Goal: Obtain resource: Obtain resource

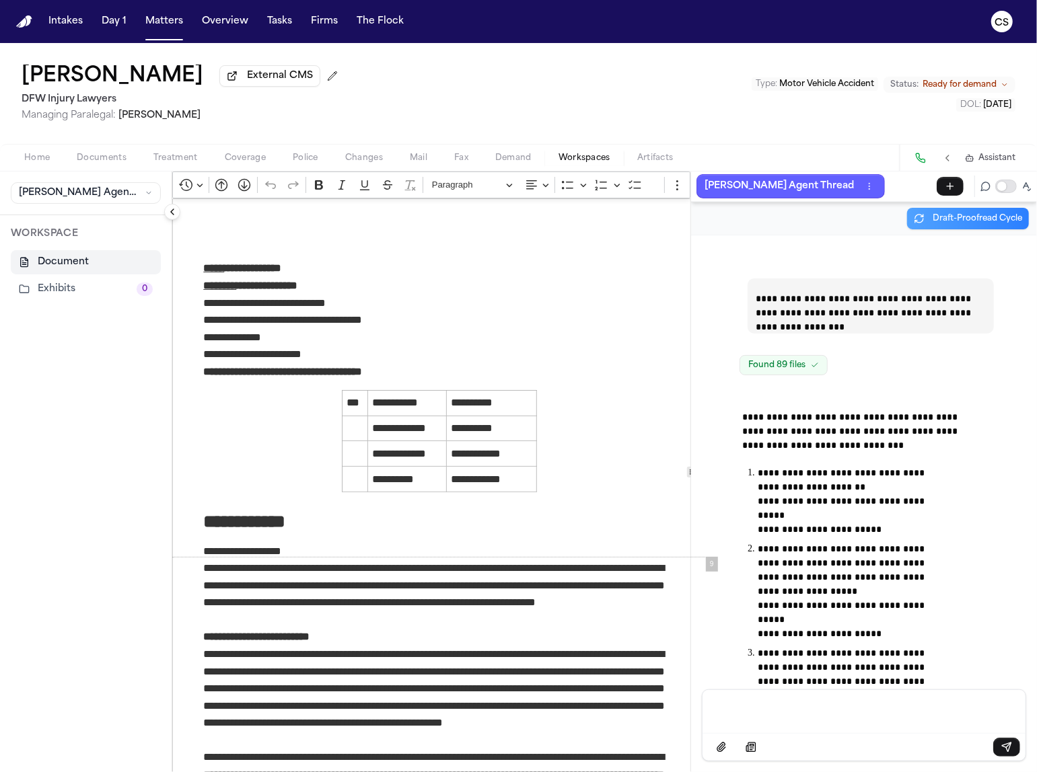
scroll to position [167057, 0]
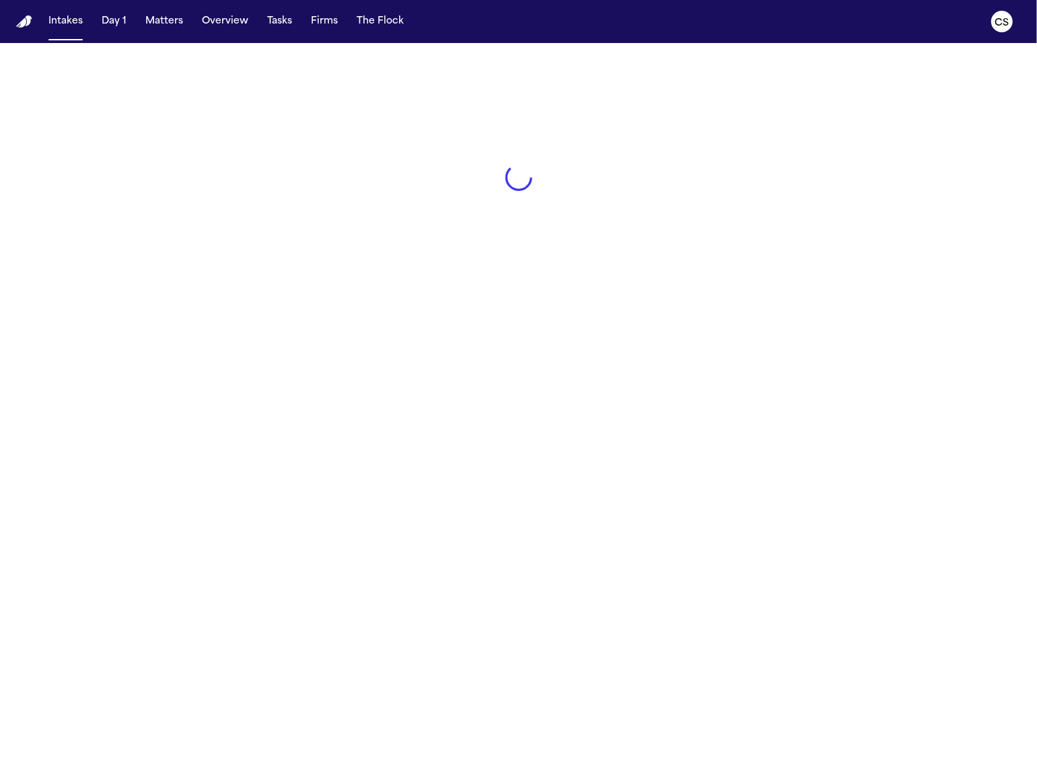
click at [763, 272] on div at bounding box center [518, 177] width 1037 height 269
click at [365, 26] on button "The Flock" at bounding box center [380, 21] width 58 height 24
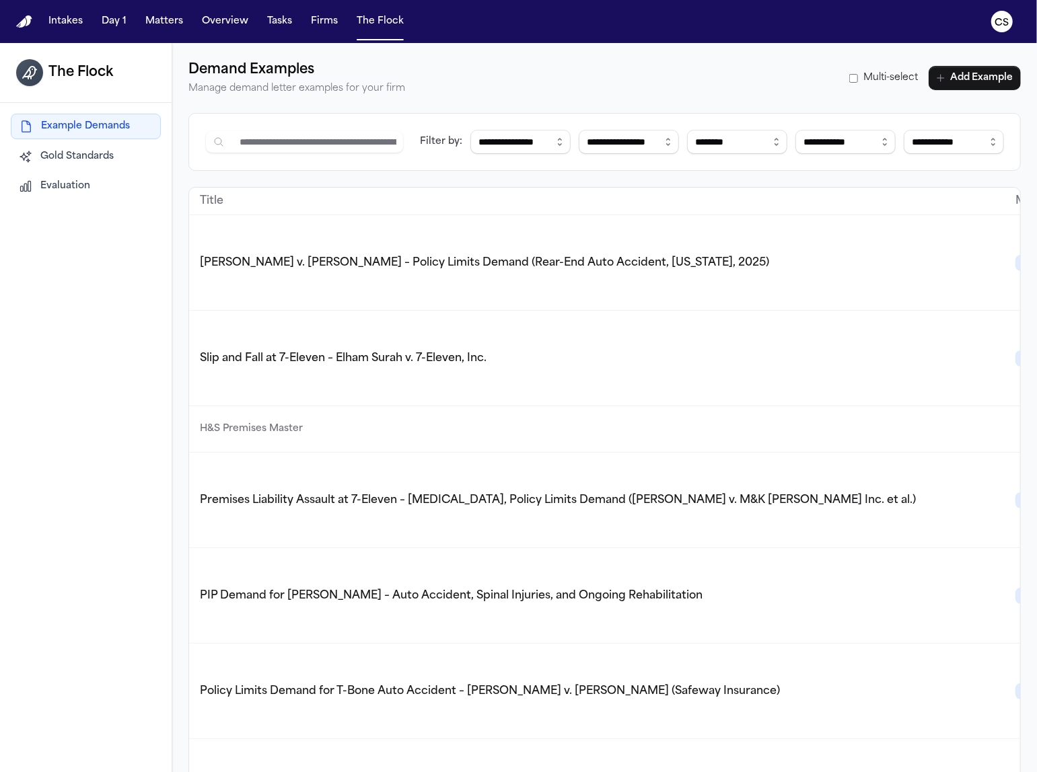
click at [391, 258] on span "Lisa Chapman v. Richard Gonzales – Policy Limits Demand (Rear-End Auto Accident…" at bounding box center [484, 263] width 569 height 11
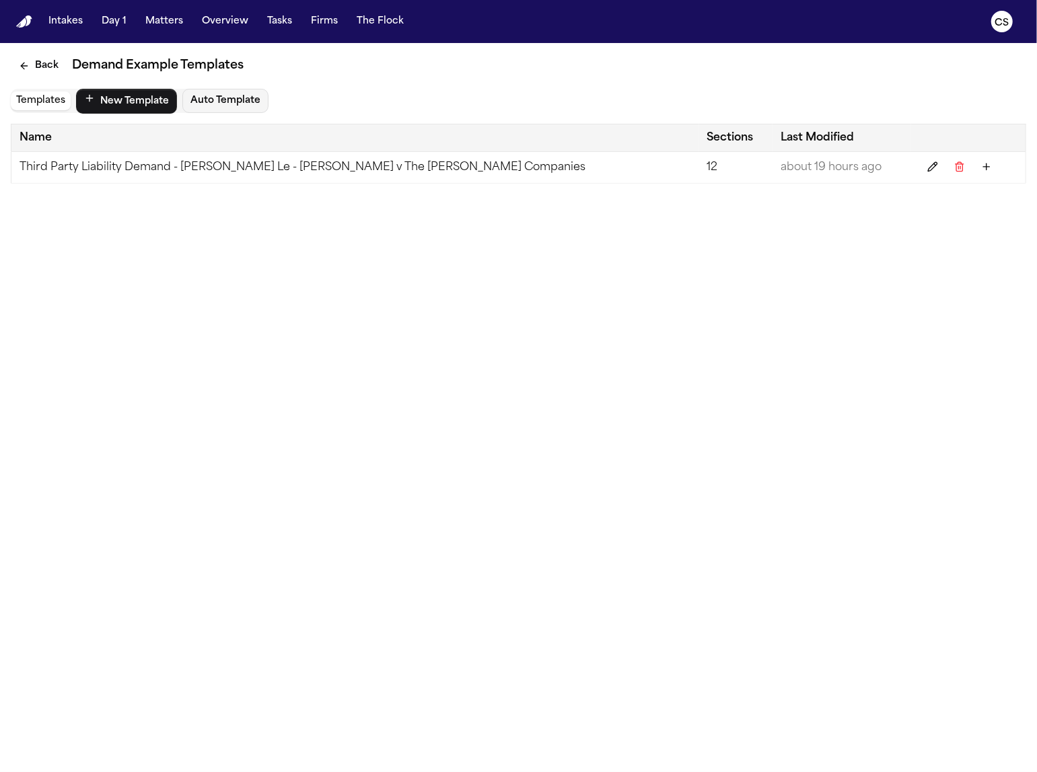
click at [428, 163] on td "Third Party Liability Demand - Albert Le - Lisa Chapman v The Horace Mann Compa…" at bounding box center [354, 168] width 687 height 32
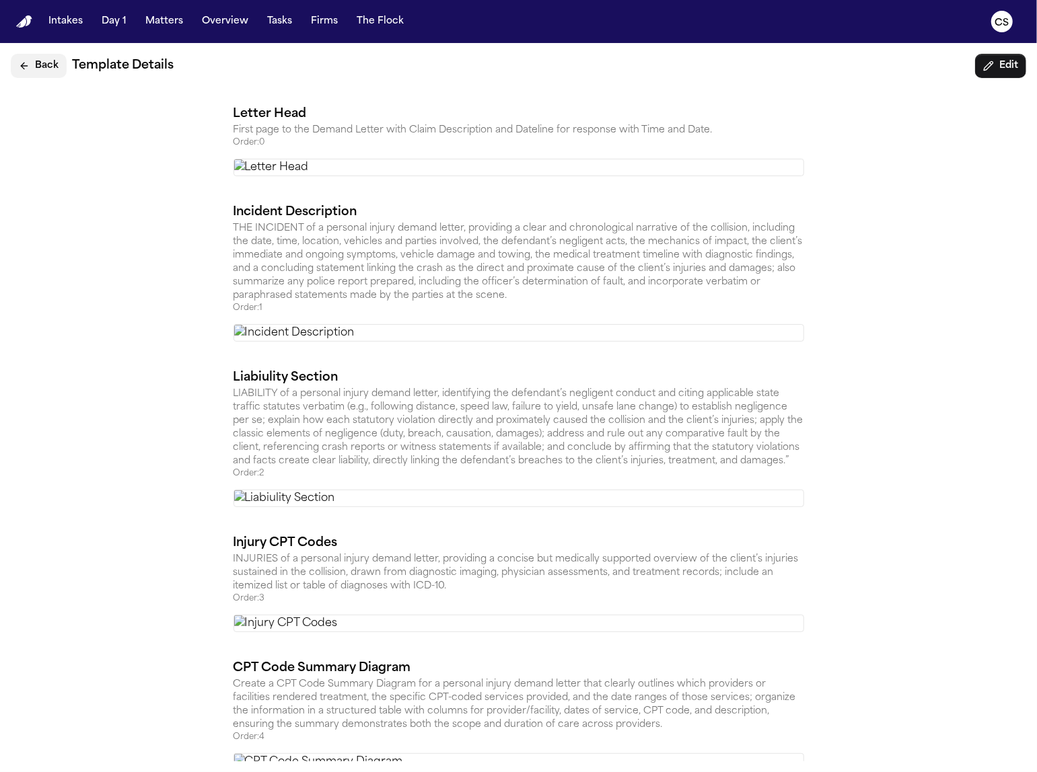
click at [48, 71] on button "Back" at bounding box center [39, 66] width 56 height 24
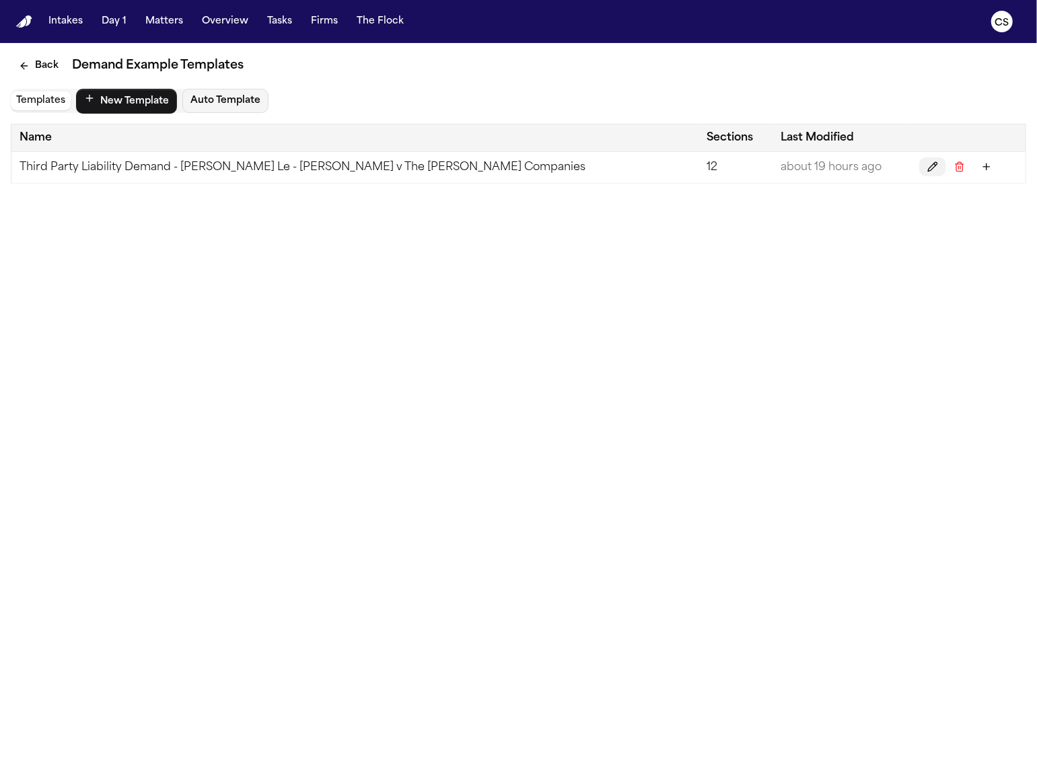
click at [927, 167] on icon "Edit" at bounding box center [932, 166] width 11 height 11
